Goal: Check status

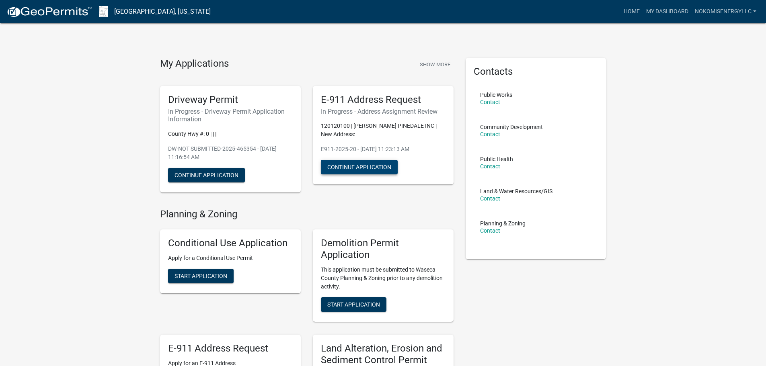
click at [365, 166] on button "Continue Application" at bounding box center [359, 167] width 77 height 14
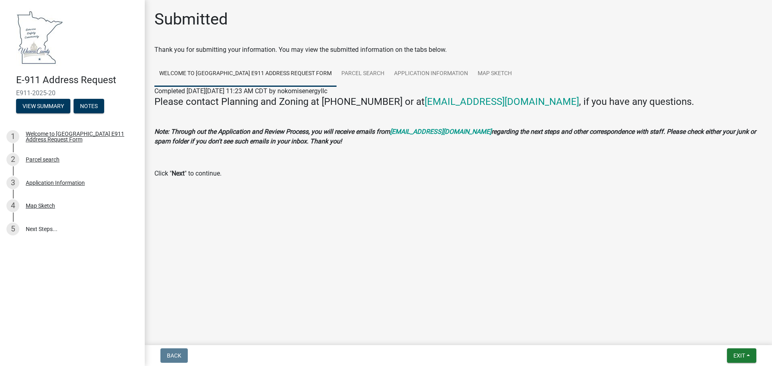
drag, startPoint x: 271, startPoint y: 48, endPoint x: 469, endPoint y: 43, distance: 197.4
click at [469, 43] on div "Submitted Thank you for submitting your information. You may view the submitted…" at bounding box center [458, 106] width 620 height 192
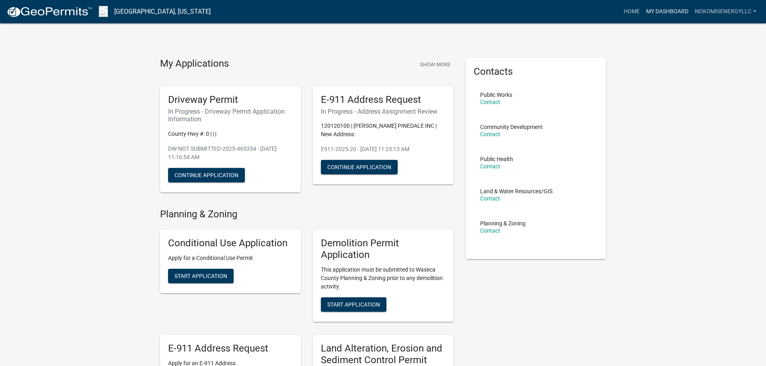
click at [677, 9] on link "My Dashboard" at bounding box center [667, 11] width 49 height 15
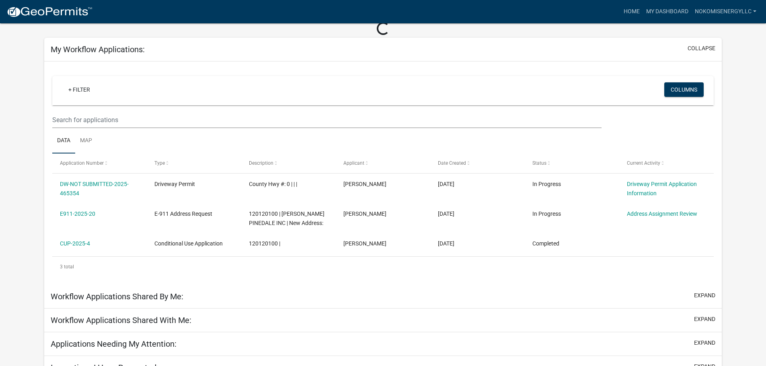
scroll to position [40, 0]
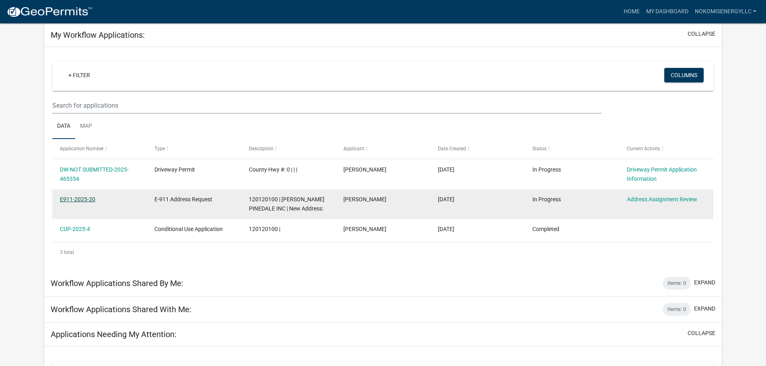
click at [73, 200] on link "E911-2025-20" at bounding box center [77, 199] width 35 height 6
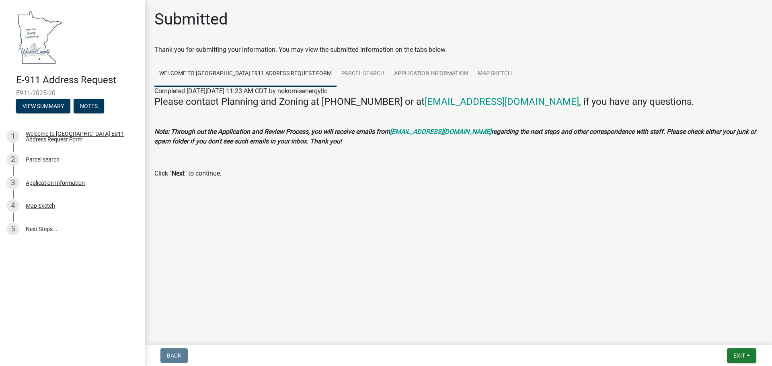
click at [38, 34] on img at bounding box center [39, 36] width 47 height 57
click at [217, 25] on h1 "Submitted" at bounding box center [191, 19] width 74 height 19
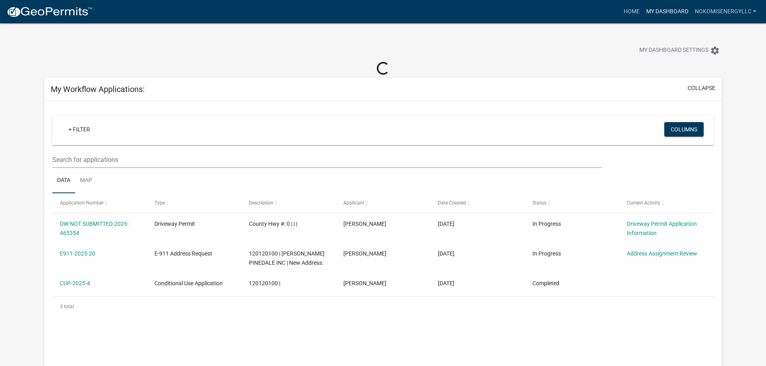
click at [673, 9] on link "My Dashboard" at bounding box center [667, 11] width 49 height 15
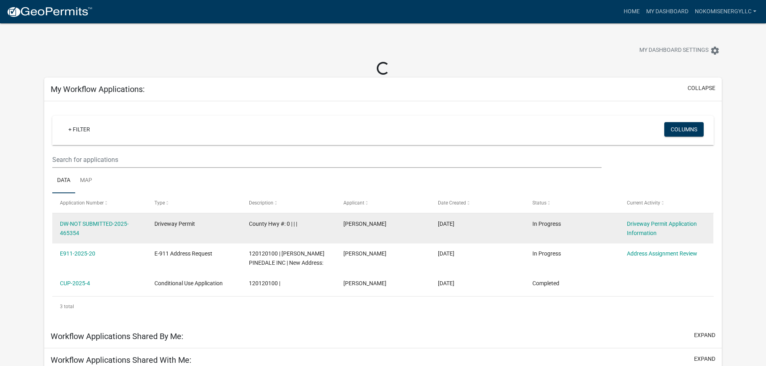
drag, startPoint x: 409, startPoint y: 235, endPoint x: 405, endPoint y: 237, distance: 4.9
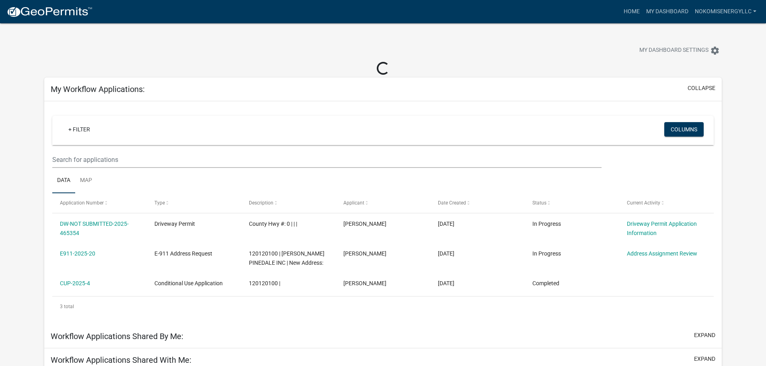
drag, startPoint x: 405, startPoint y: 237, endPoint x: 359, endPoint y: 122, distance: 123.2
click at [359, 122] on div "+ Filter" at bounding box center [274, 130] width 436 height 16
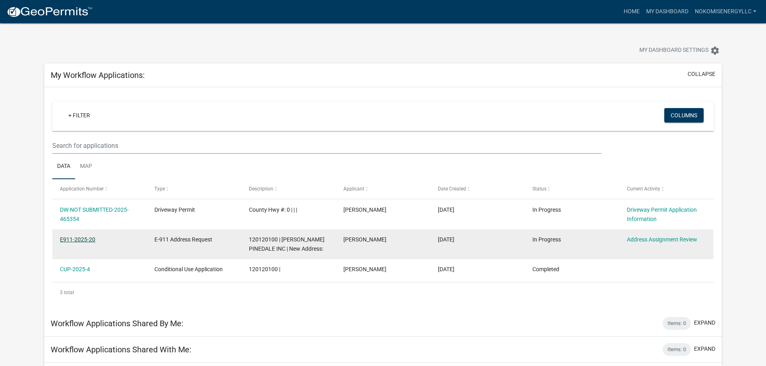
click at [87, 241] on link "E911-2025-20" at bounding box center [77, 239] width 35 height 6
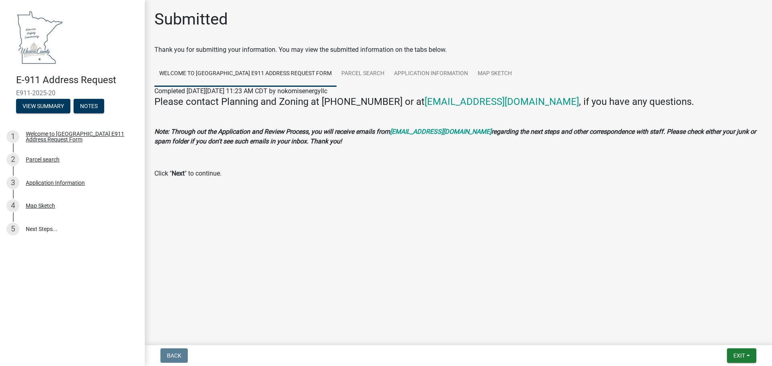
drag, startPoint x: 468, startPoint y: 104, endPoint x: 419, endPoint y: 175, distance: 86.4
click at [418, 188] on div at bounding box center [458, 190] width 458 height 10
drag, startPoint x: 410, startPoint y: 103, endPoint x: 561, endPoint y: 106, distance: 150.4
click at [561, 106] on h4 "Please contact Planning and Zoning at [PHONE_NUMBER] or at [EMAIL_ADDRESS][DOMA…" at bounding box center [458, 102] width 608 height 12
copy h4 "[EMAIL_ADDRESS][DOMAIN_NAME]"
